Goal: Task Accomplishment & Management: Manage account settings

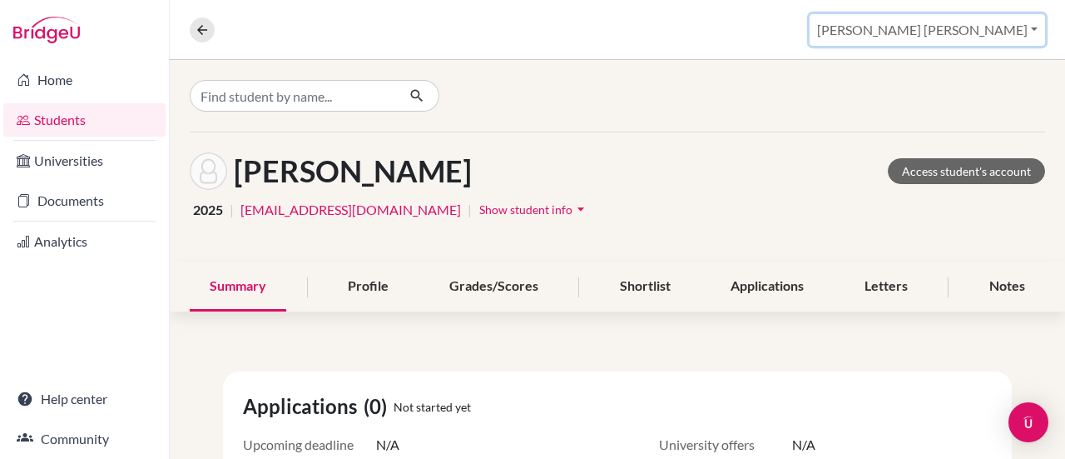
click at [1034, 31] on button "Ana Lourdes" at bounding box center [928, 30] width 236 height 32
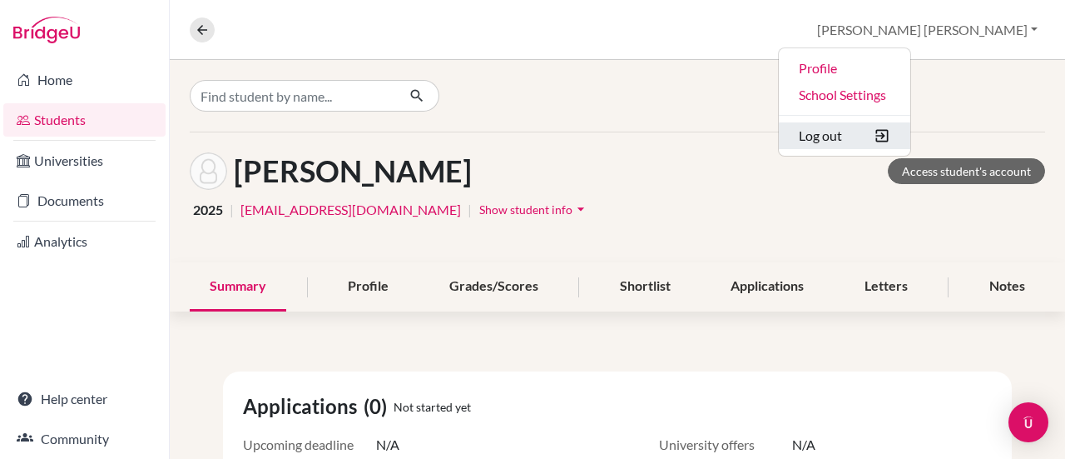
click at [911, 141] on button "Log out" at bounding box center [845, 135] width 132 height 27
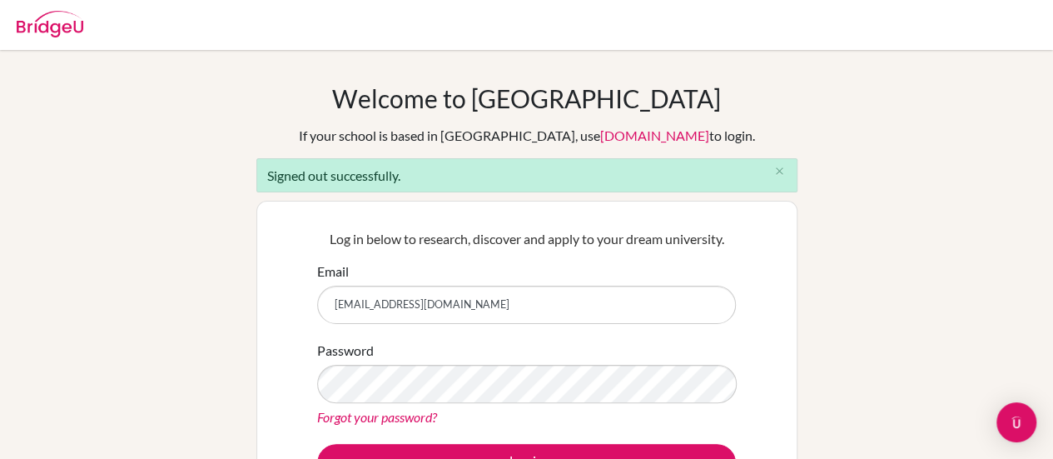
click at [471, 302] on input "[EMAIL_ADDRESS][DOMAIN_NAME]" at bounding box center [526, 304] width 419 height 38
type input "a"
